Goal: Transaction & Acquisition: Book appointment/travel/reservation

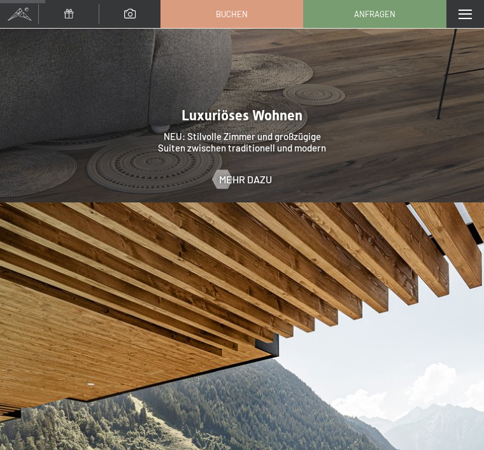
scroll to position [1117, 0]
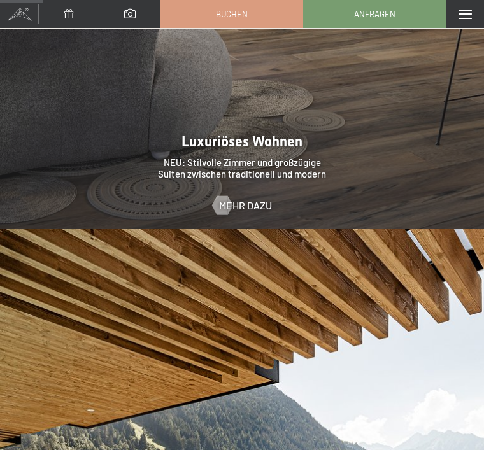
click at [240, 13] on span "Buchen" at bounding box center [232, 13] width 32 height 11
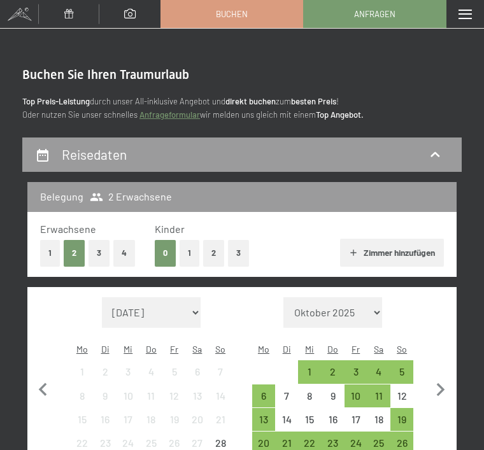
click at [440, 385] on icon "button" at bounding box center [441, 389] width 8 height 13
select select "2025-10-01"
select select "2025-11-01"
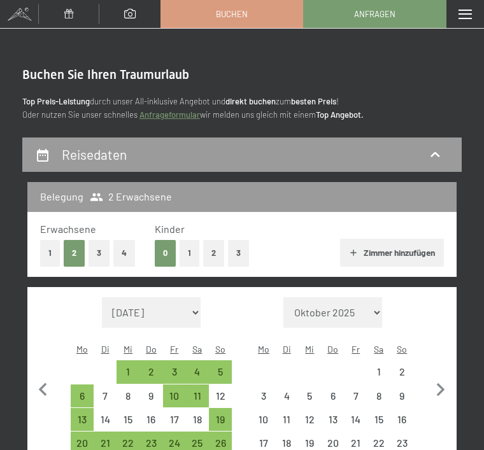
click at [443, 378] on icon "button" at bounding box center [440, 390] width 27 height 27
select select "2025-11-01"
select select "2025-12-01"
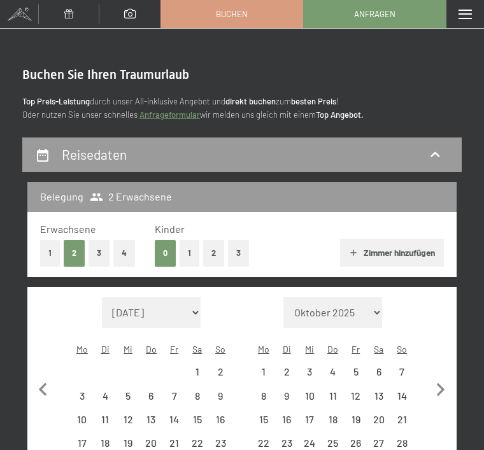
click at [438, 380] on icon "button" at bounding box center [440, 390] width 27 height 27
select select "2025-12-01"
select select "2026-01-01"
select select "2025-12-01"
select select "2026-01-01"
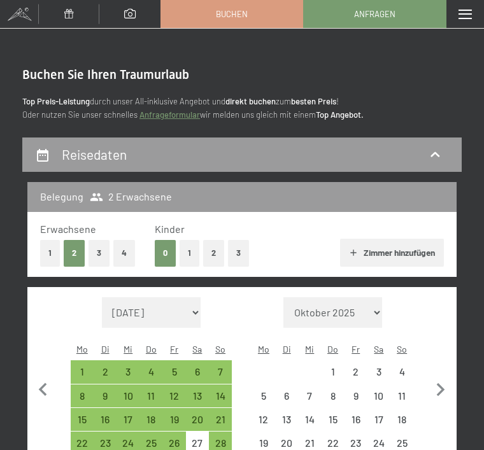
select select "2025-12-01"
select select "2026-01-01"
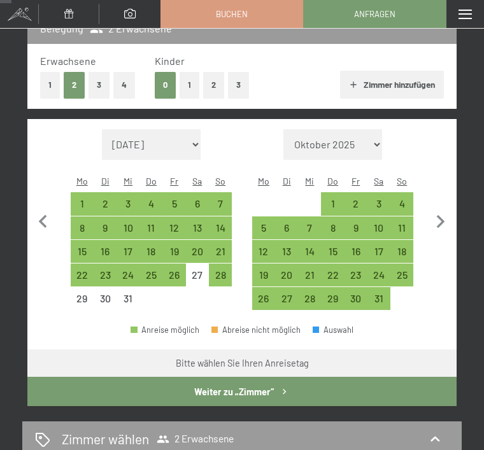
scroll to position [169, 0]
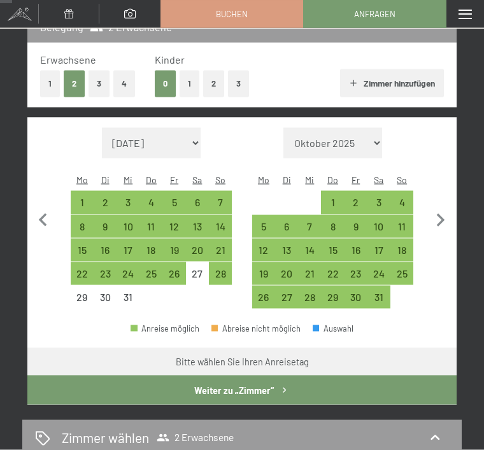
click at [439, 222] on icon "button" at bounding box center [440, 221] width 27 height 27
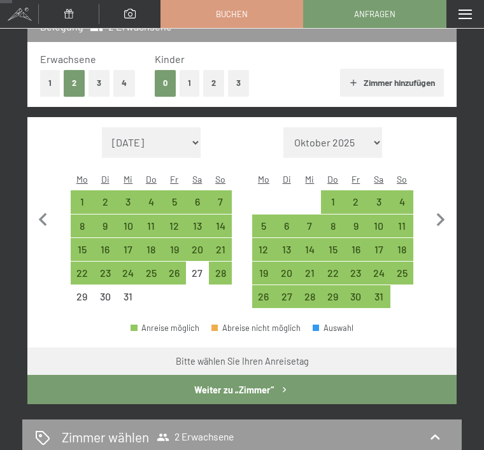
select select "2026-01-01"
select select "2026-02-01"
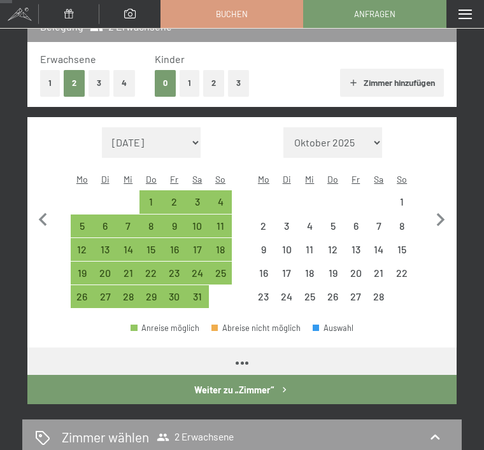
select select "2026-01-01"
select select "2026-02-01"
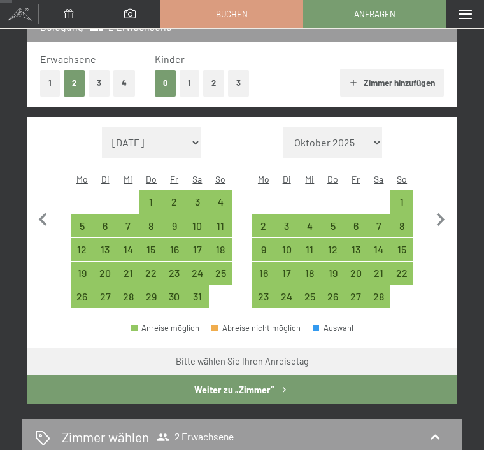
click at [48, 83] on button "1" at bounding box center [50, 83] width 20 height 26
select select "2026-01-01"
select select "2026-02-01"
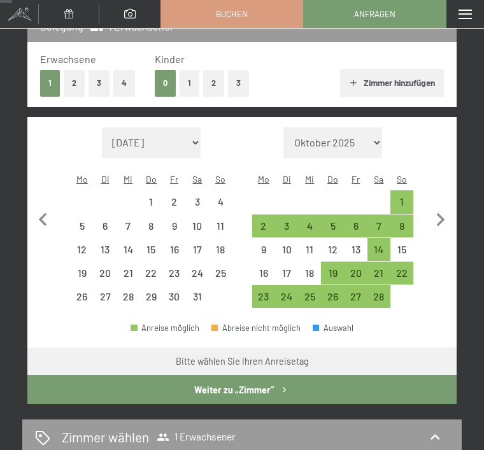
select select "2026-01-01"
select select "2026-02-01"
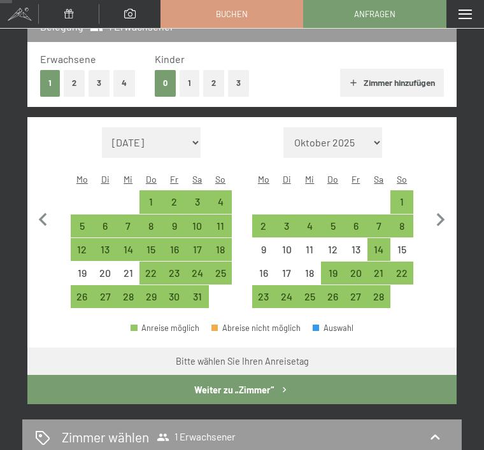
click at [398, 221] on div "8" at bounding box center [402, 231] width 20 height 20
select select "2026-01-01"
select select "2026-02-01"
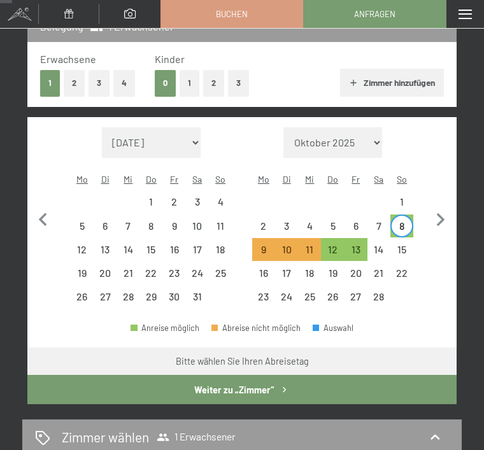
click at [404, 245] on div "15" at bounding box center [402, 255] width 20 height 20
select select "[DATE]"
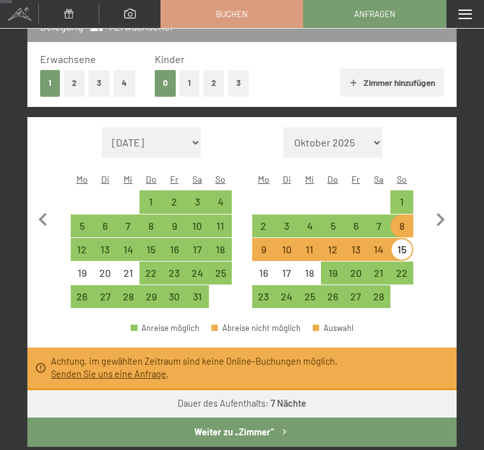
click at [378, 245] on div "14" at bounding box center [379, 255] width 20 height 20
select select "[DATE]"
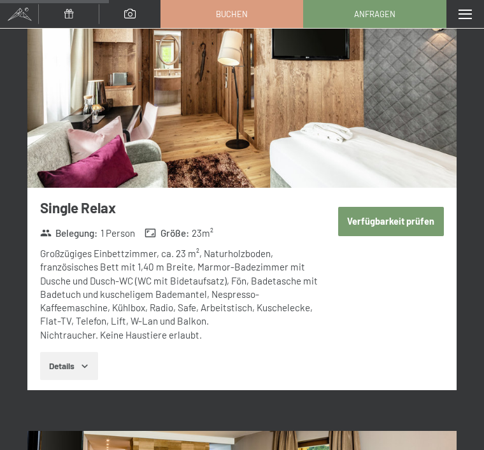
scroll to position [1519, 0]
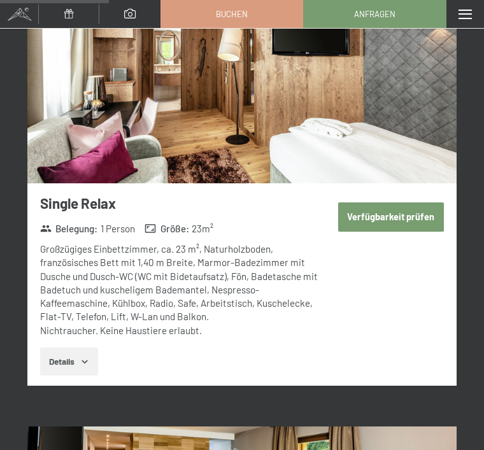
click at [408, 203] on button "Verfügbarkeit prüfen" at bounding box center [391, 217] width 106 height 29
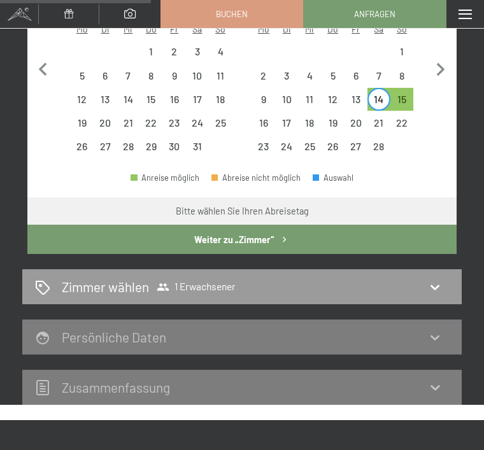
scroll to position [325, 0]
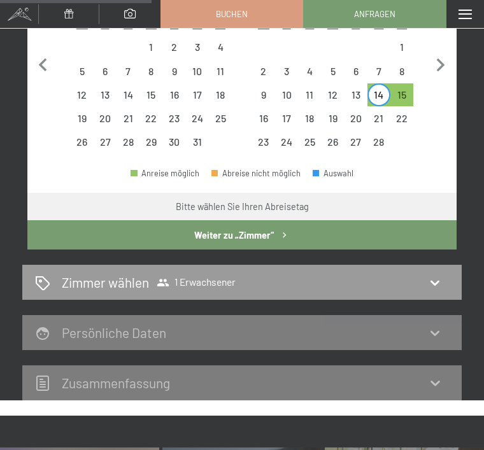
click at [441, 275] on icon at bounding box center [434, 282] width 15 height 15
select select "[DATE]"
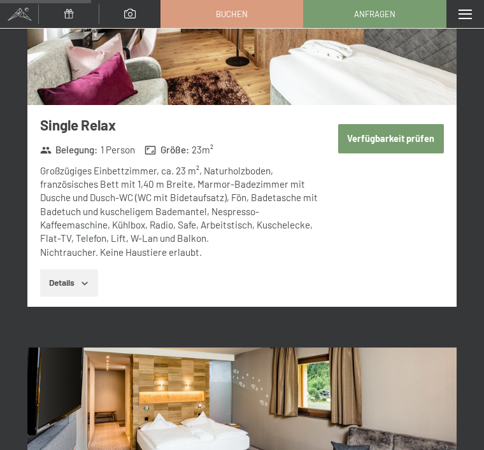
scroll to position [1196, 0]
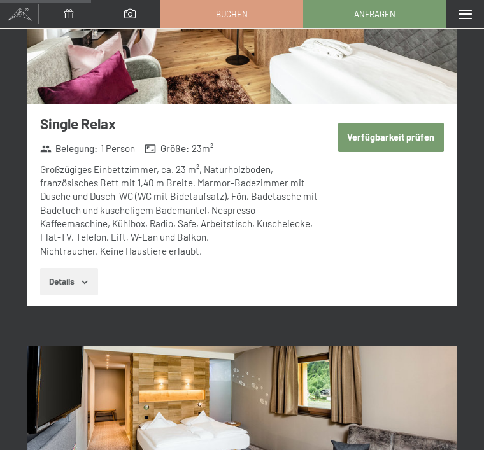
click at [87, 277] on icon "button" at bounding box center [85, 282] width 10 height 10
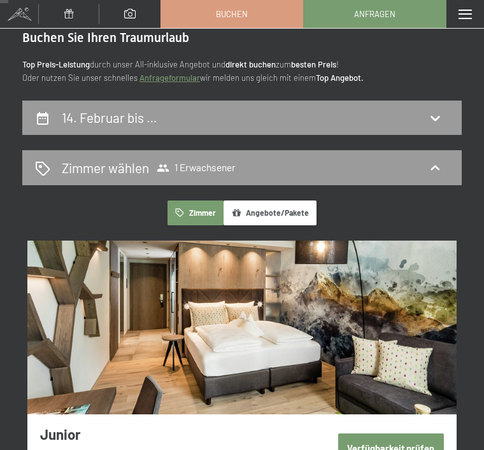
scroll to position [0, 0]
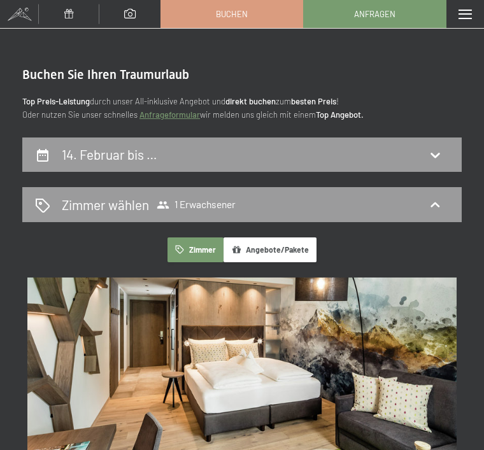
click at [438, 147] on icon at bounding box center [434, 154] width 15 height 15
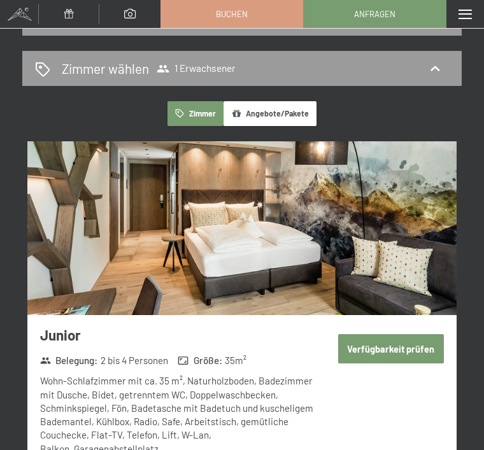
select select "[DATE]"
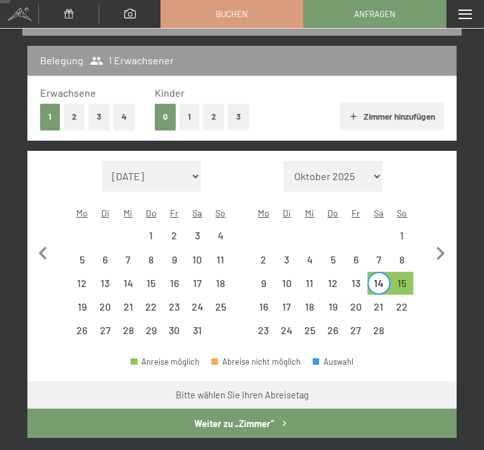
click at [382, 255] on div "7" at bounding box center [379, 265] width 20 height 20
select select "[DATE]"
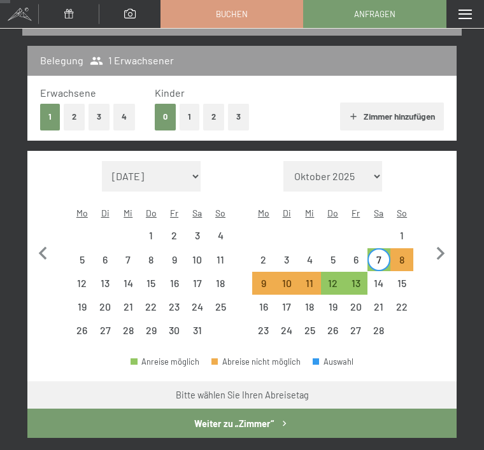
click at [406, 255] on div "8" at bounding box center [402, 265] width 20 height 20
select select "[DATE]"
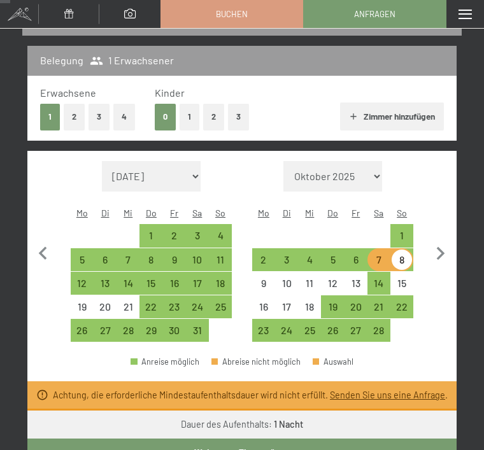
click at [401, 255] on div "8" at bounding box center [402, 265] width 20 height 20
select select "[DATE]"
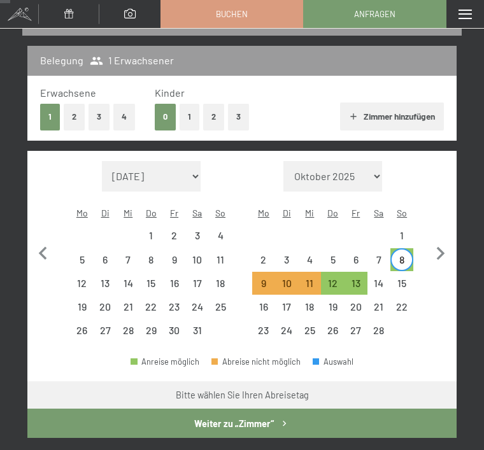
click at [297, 409] on button "Weiter zu „Zimmer“" at bounding box center [241, 423] width 429 height 29
select select "[DATE]"
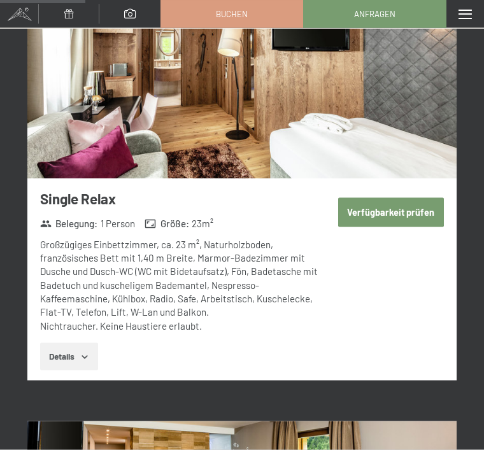
click at [397, 198] on button "Verfügbarkeit prüfen" at bounding box center [391, 212] width 106 height 29
select select "[DATE]"
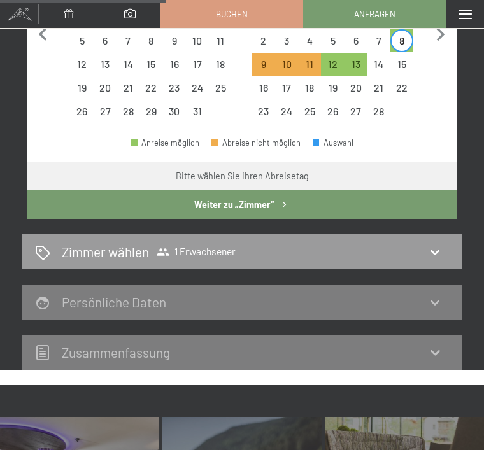
click at [436, 245] on icon at bounding box center [434, 252] width 15 height 15
select select "[DATE]"
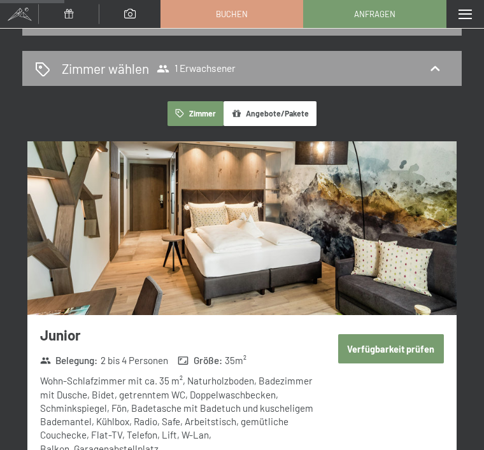
click at [276, 101] on button "Angebote/Pakete" at bounding box center [270, 113] width 93 height 25
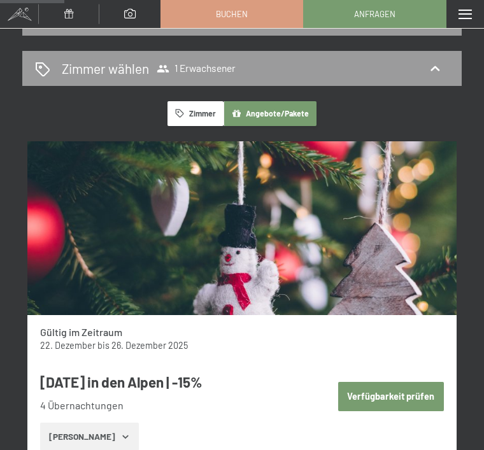
click at [254, 17] on link "Buchen" at bounding box center [231, 14] width 141 height 27
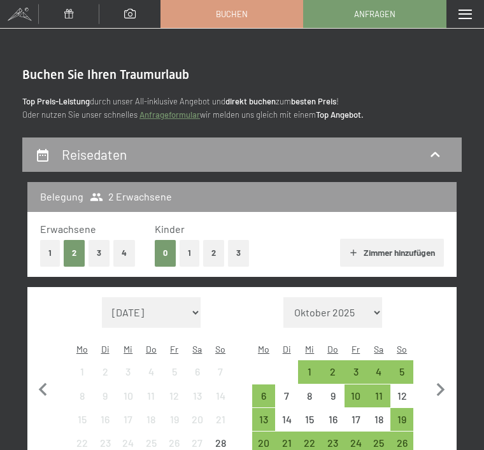
click at [50, 252] on button "1" at bounding box center [50, 253] width 20 height 26
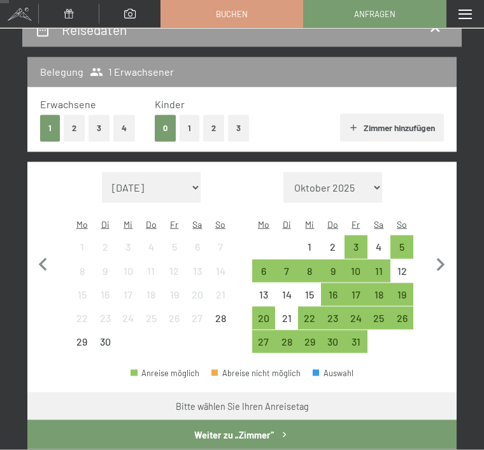
scroll to position [129, 0]
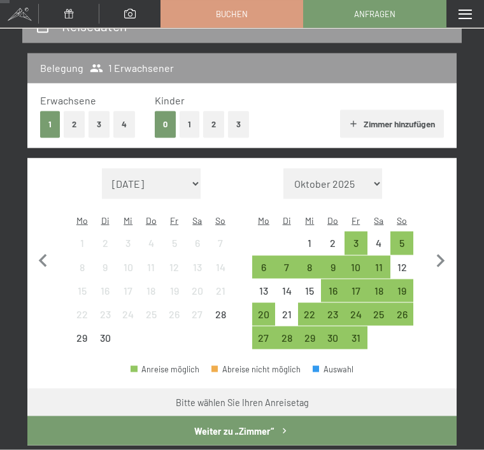
click at [439, 255] on icon "button" at bounding box center [441, 261] width 8 height 13
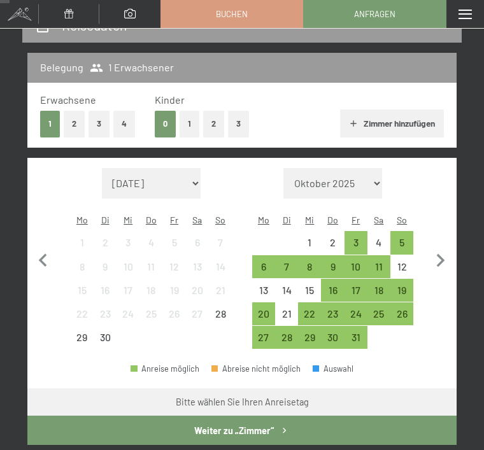
select select "2025-10-01"
select select "2025-11-01"
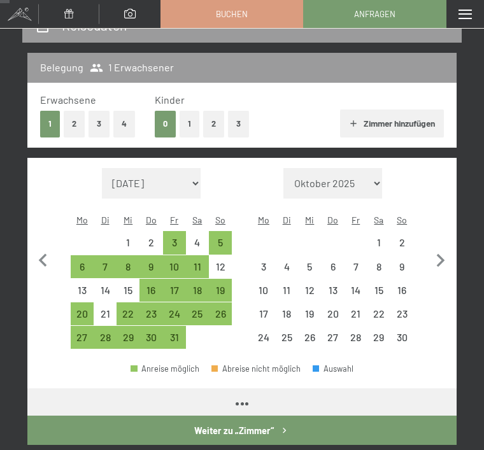
click at [445, 252] on icon "button" at bounding box center [440, 261] width 27 height 27
select select "2025-11-01"
select select "2025-12-01"
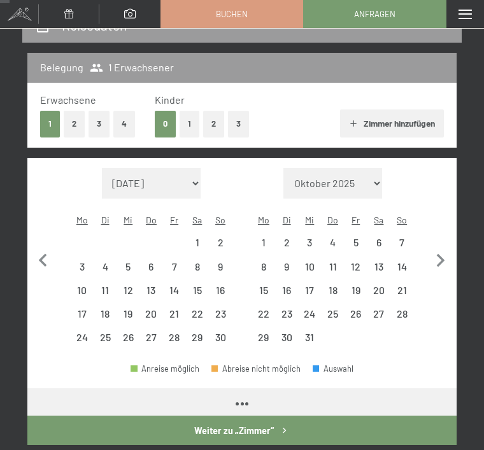
click at [441, 257] on icon "button" at bounding box center [440, 261] width 27 height 27
select select "2025-12-01"
select select "2026-01-01"
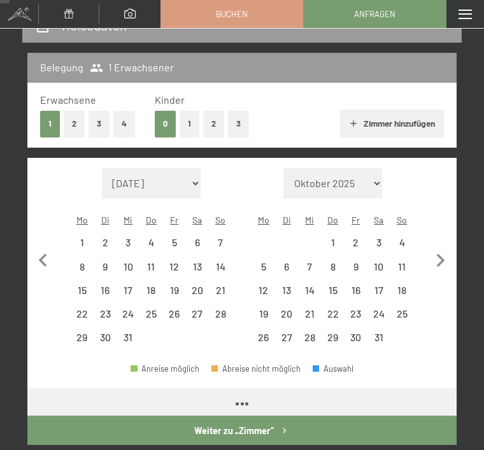
select select "2025-12-01"
select select "2026-01-01"
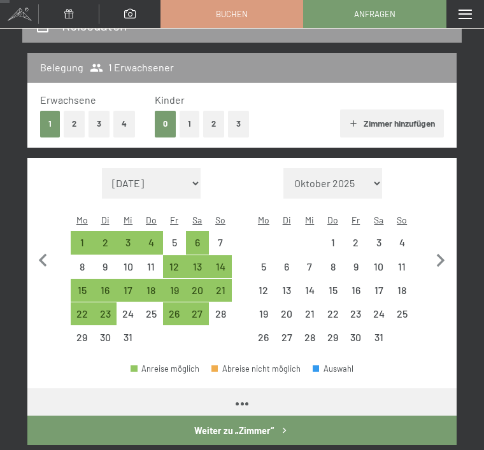
select select "2025-12-01"
select select "2026-01-01"
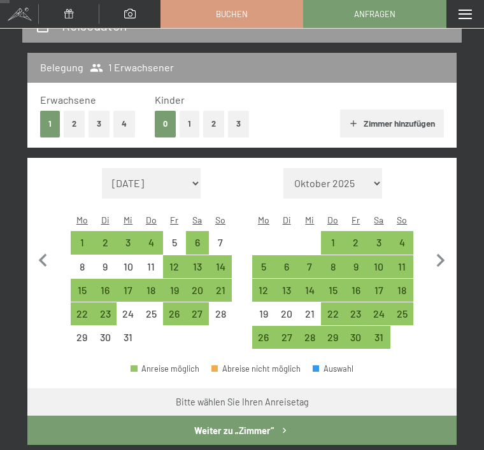
click at [434, 255] on icon "button" at bounding box center [440, 261] width 27 height 27
select select "2026-01-01"
select select "2026-02-01"
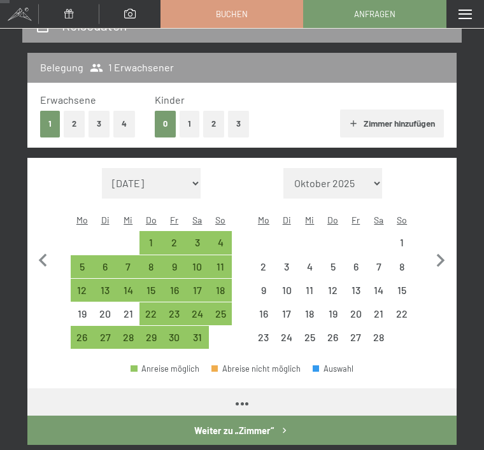
select select "2026-01-01"
select select "2026-02-01"
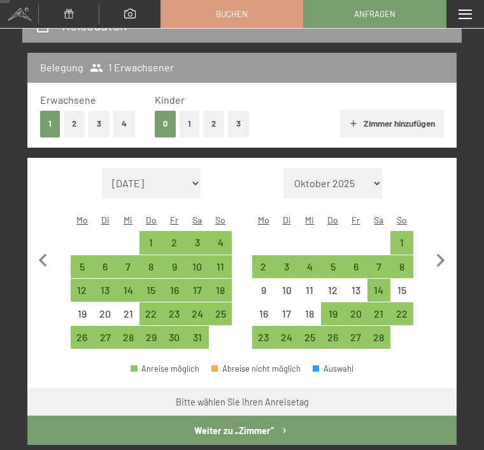
click at [403, 257] on div "8" at bounding box center [402, 267] width 20 height 20
select select "2026-01-01"
select select "[DATE]"
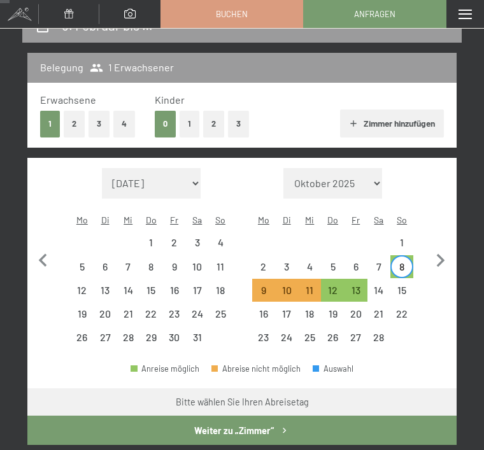
click at [406, 285] on div "15" at bounding box center [402, 295] width 20 height 20
select select "[DATE]"
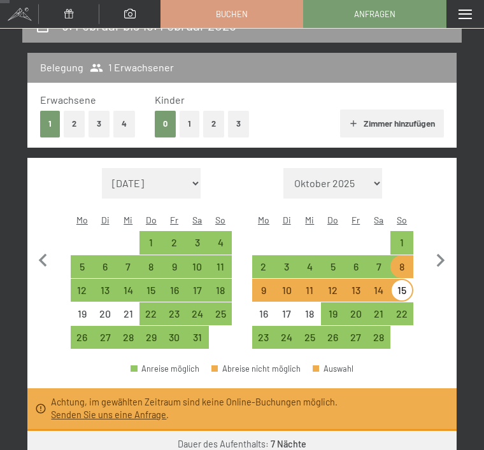
click at [382, 285] on div "14" at bounding box center [379, 295] width 20 height 20
select select "[DATE]"
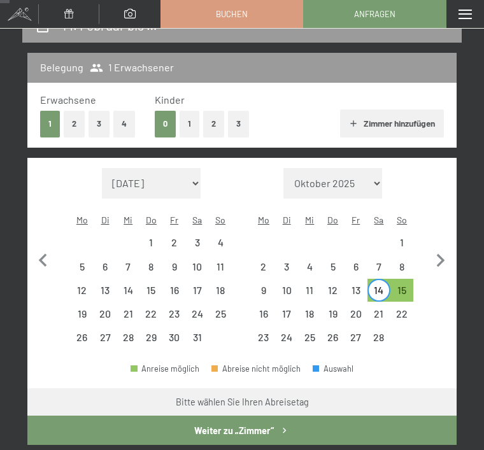
click at [406, 262] on div "8" at bounding box center [402, 272] width 20 height 20
select select "[DATE]"
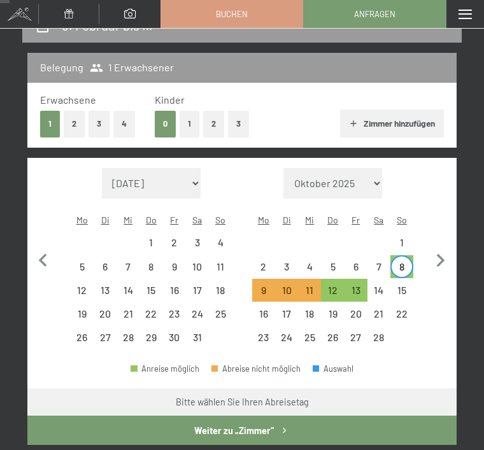
click at [386, 280] on div "14" at bounding box center [379, 290] width 20 height 20
select select "[DATE]"
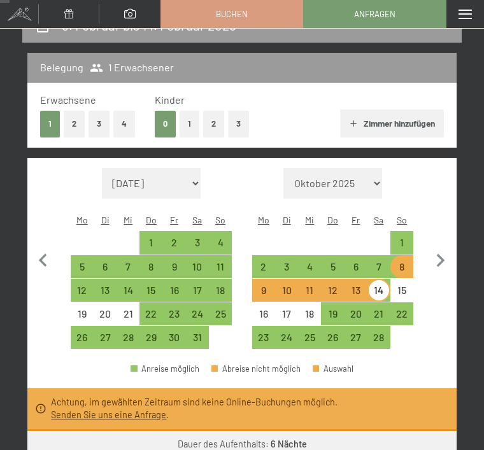
click at [404, 262] on div "8" at bounding box center [402, 272] width 20 height 20
select select "[DATE]"
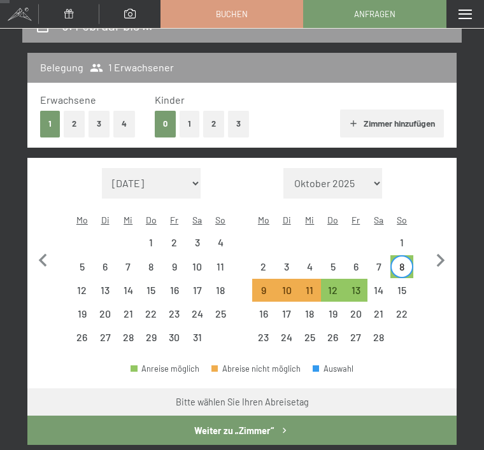
click at [319, 417] on button "Weiter zu „Zimmer“" at bounding box center [241, 430] width 429 height 29
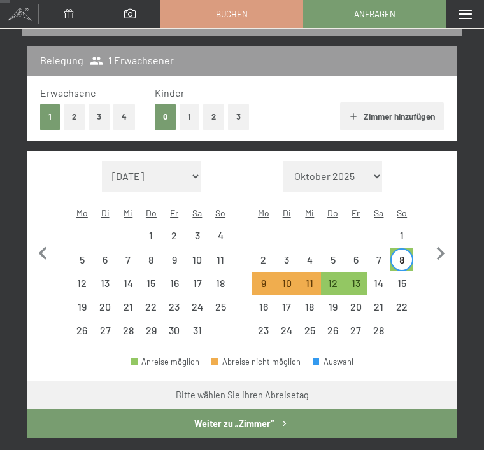
select select "[DATE]"
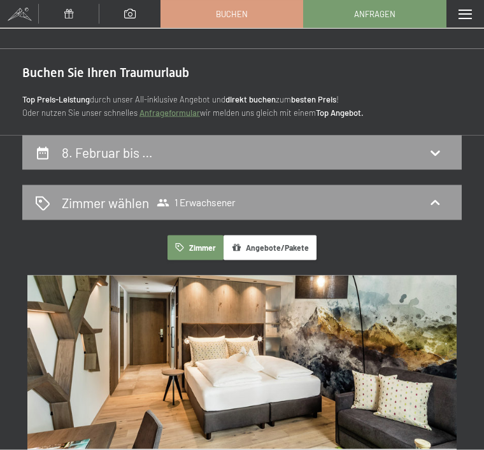
scroll to position [1, 0]
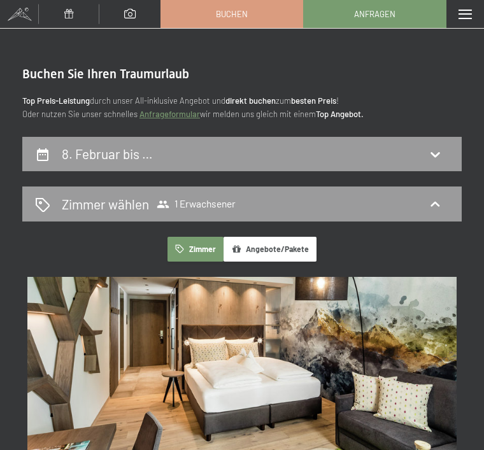
click at [249, 10] on link "Buchen" at bounding box center [231, 14] width 141 height 27
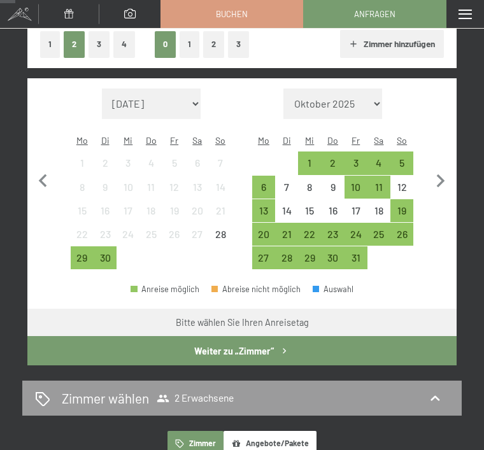
click at [425, 389] on div "Zimmer wählen 2 Erwachsene" at bounding box center [242, 398] width 414 height 18
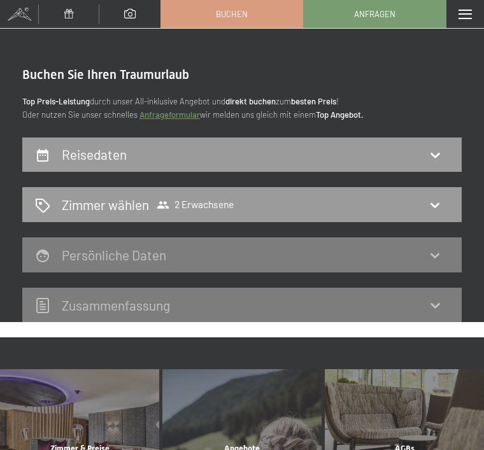
click at [422, 210] on div "Zimmer wählen 2 Erwachsene" at bounding box center [242, 205] width 414 height 18
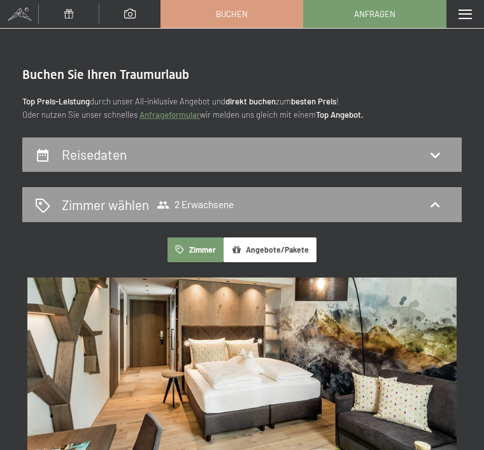
click at [157, 199] on icon at bounding box center [163, 205] width 13 height 13
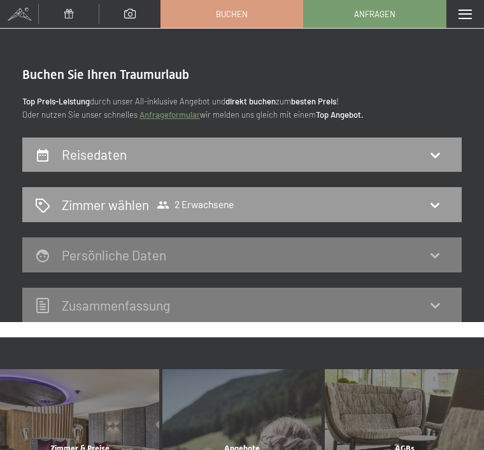
click at [94, 200] on h2 "Zimmer wählen" at bounding box center [105, 205] width 87 height 18
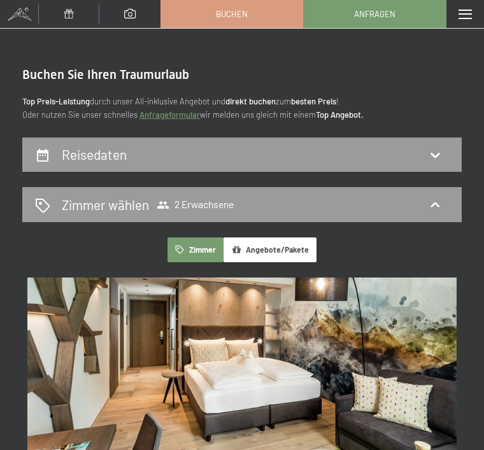
click at [240, 11] on span "Buchen" at bounding box center [232, 13] width 32 height 11
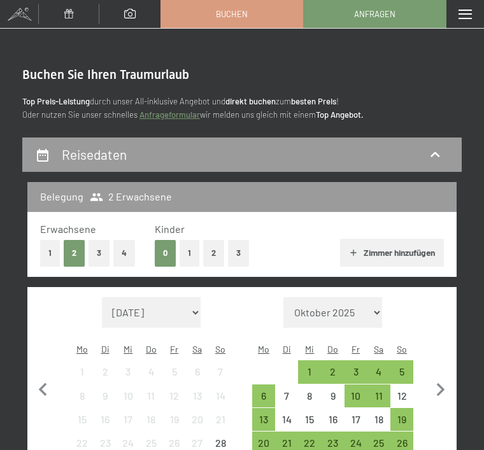
click at [46, 257] on button "1" at bounding box center [50, 253] width 20 height 26
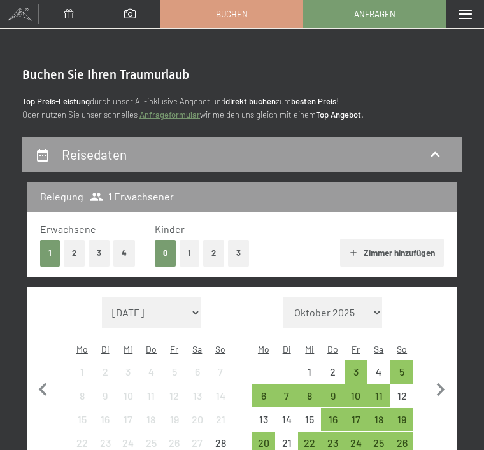
click at [447, 383] on icon "button" at bounding box center [440, 390] width 27 height 27
select select "[DATE]"
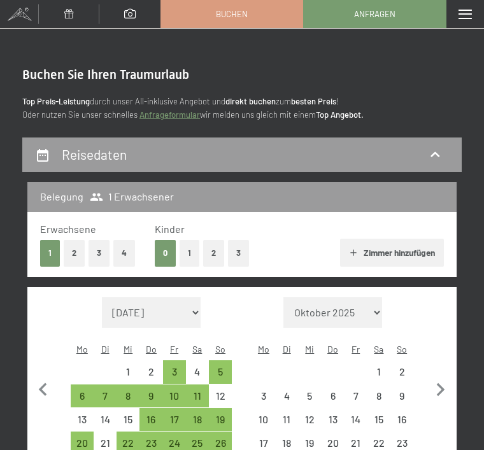
click at [441, 385] on icon "button" at bounding box center [441, 389] width 8 height 13
select select "[DATE]"
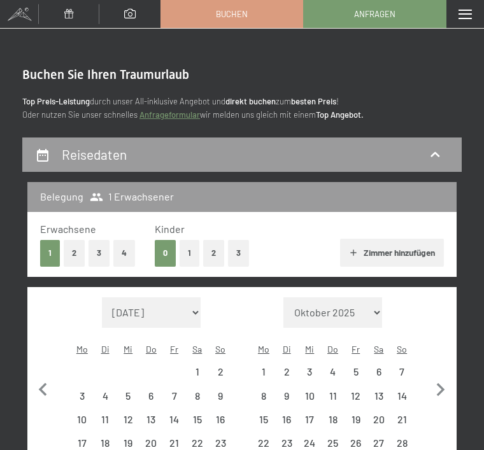
select select "[DATE]"
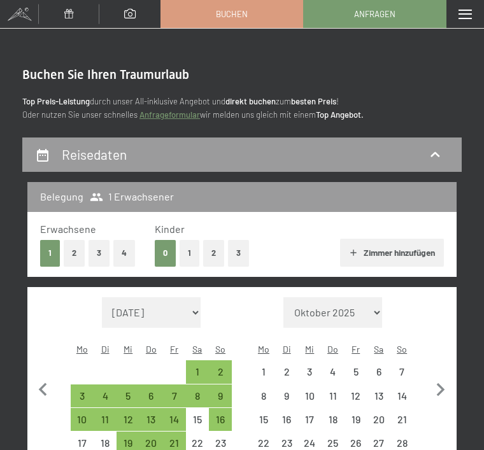
click at [438, 377] on icon "button" at bounding box center [440, 390] width 27 height 27
select select "[DATE]"
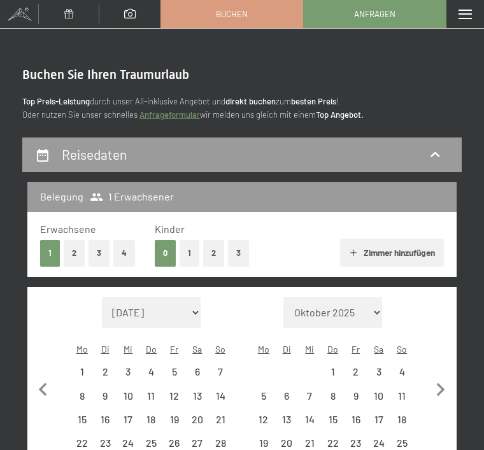
select select "[DATE]"
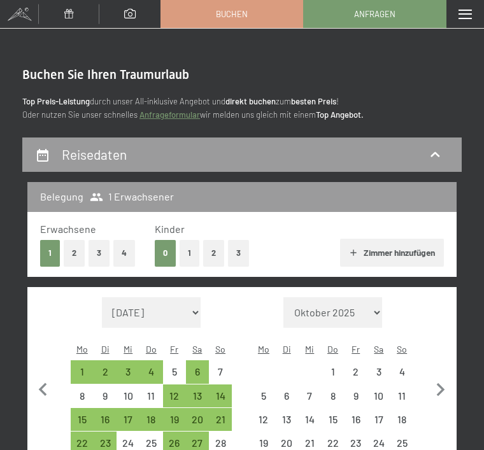
select select "[DATE]"
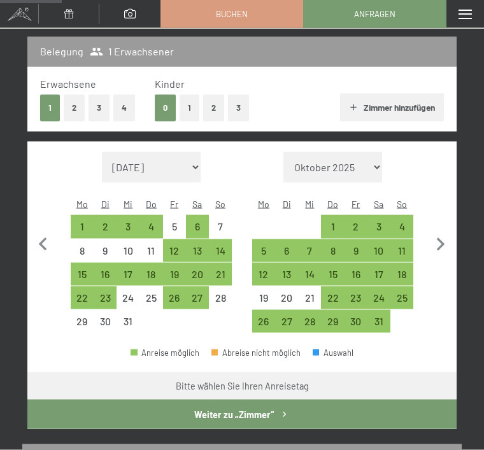
scroll to position [147, 0]
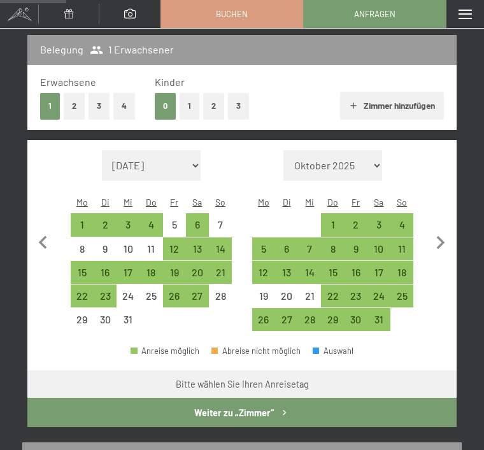
click at [441, 234] on icon "button" at bounding box center [440, 243] width 27 height 27
select select "[DATE]"
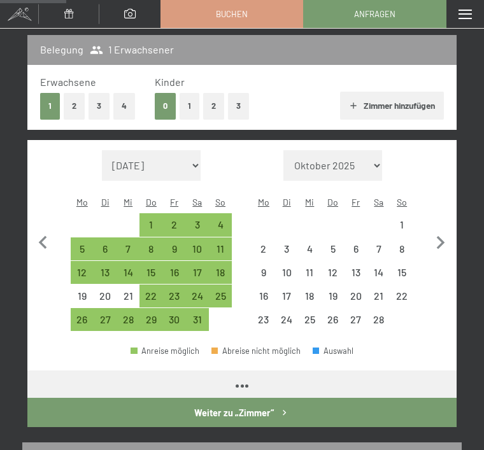
select select "[DATE]"
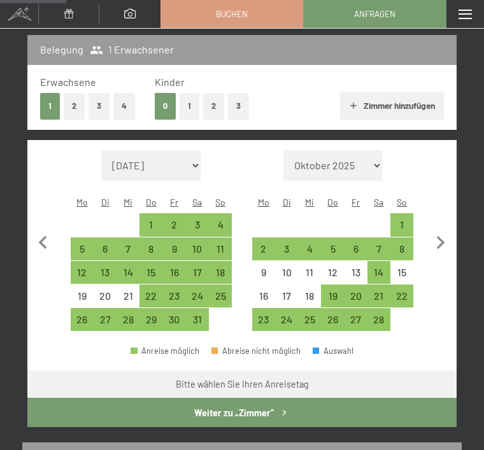
click at [406, 244] on div "8" at bounding box center [402, 254] width 20 height 20
select select "[DATE]"
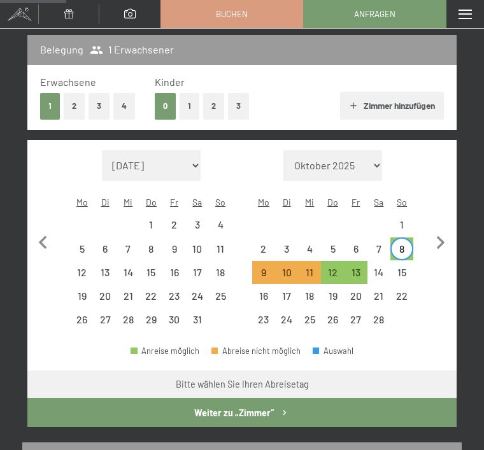
click at [346, 401] on button "Weiter zu „Zimmer“" at bounding box center [241, 412] width 429 height 29
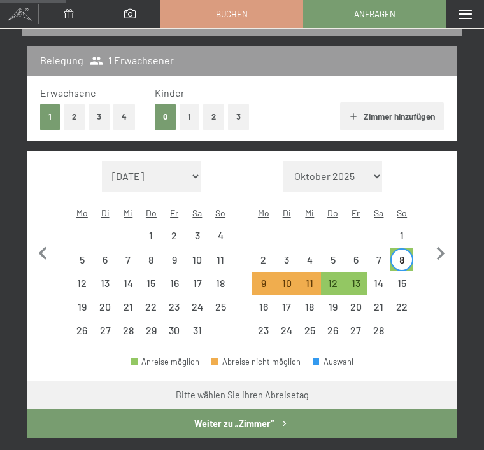
select select "[DATE]"
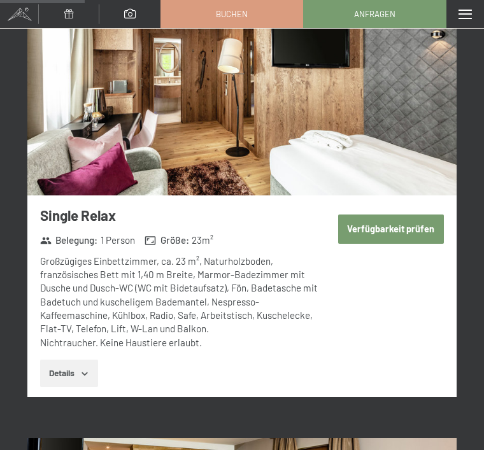
scroll to position [1105, 0]
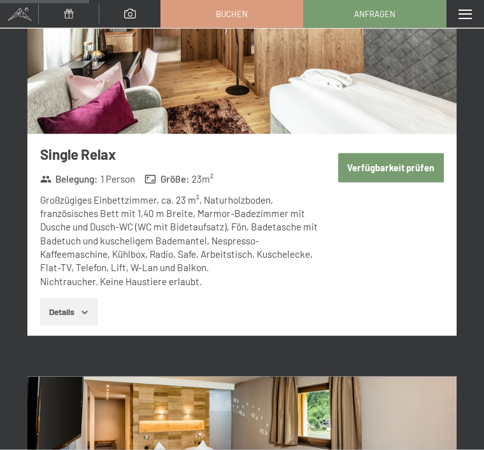
click at [390, 154] on button "Verfügbarkeit prüfen" at bounding box center [391, 168] width 106 height 29
select select "[DATE]"
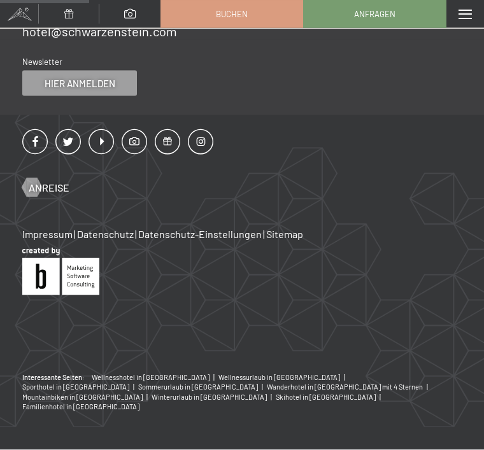
scroll to position [136, 0]
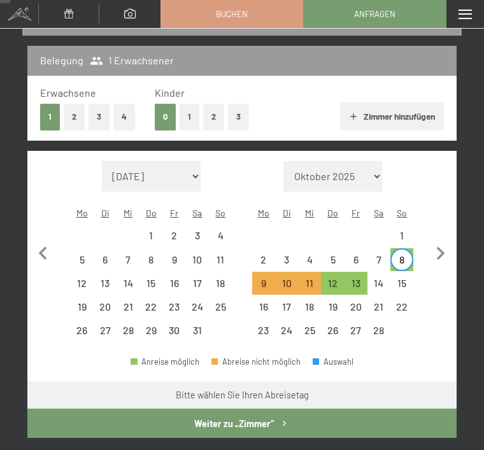
click at [403, 278] on div "15" at bounding box center [402, 288] width 20 height 20
select select "[DATE]"
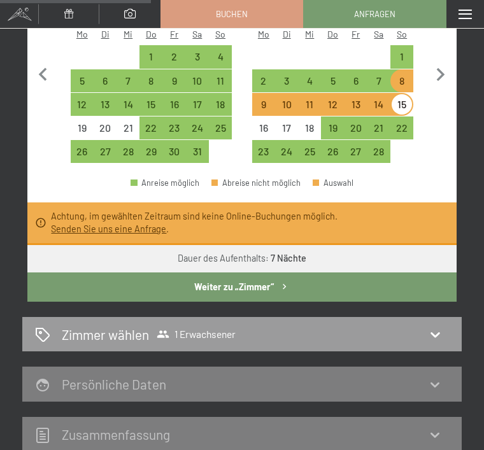
scroll to position [317, 0]
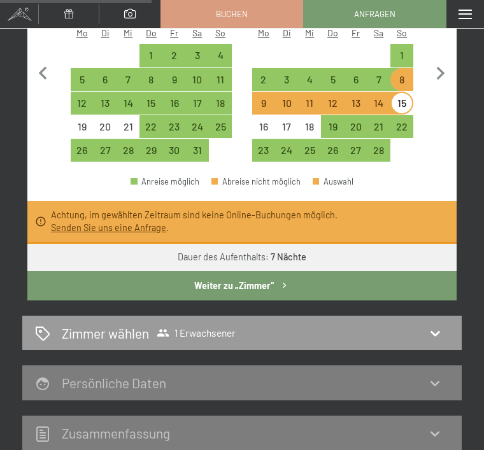
click at [443, 322] on div "[PERSON_NAME] [PERSON_NAME] 1 Erwachsener" at bounding box center [242, 333] width 440 height 35
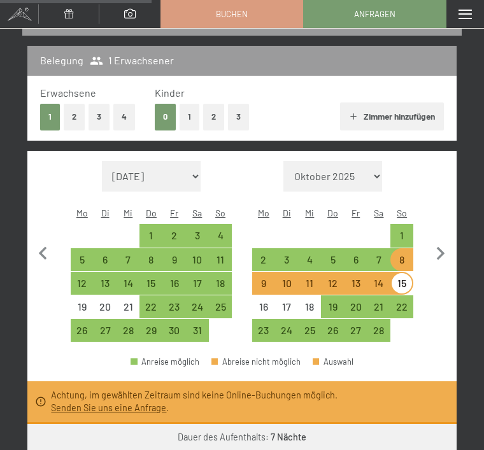
select select "[DATE]"
